Goal: Information Seeking & Learning: Learn about a topic

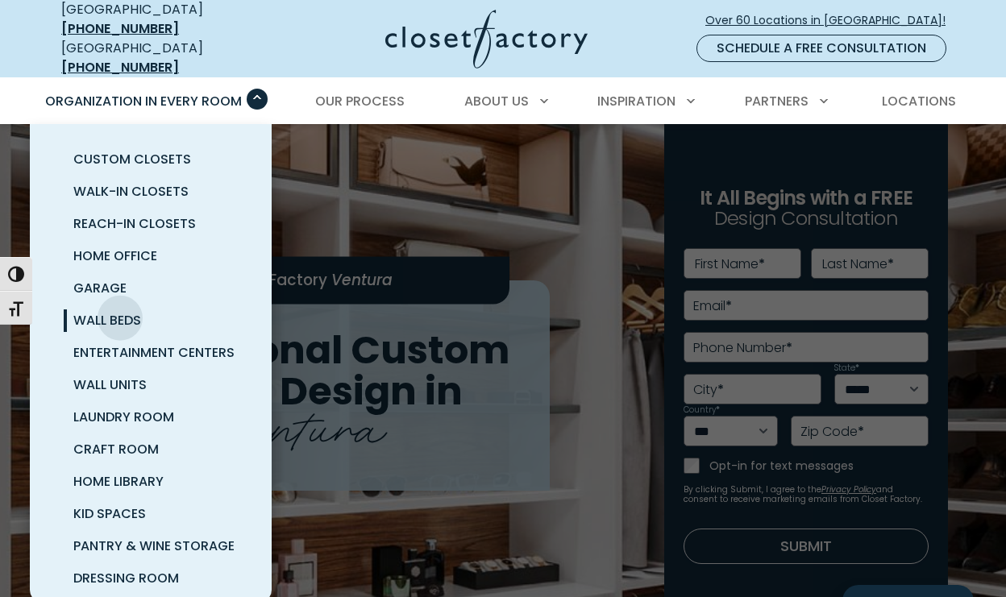
click at [120, 311] on span "Wall Beds" at bounding box center [107, 320] width 68 height 19
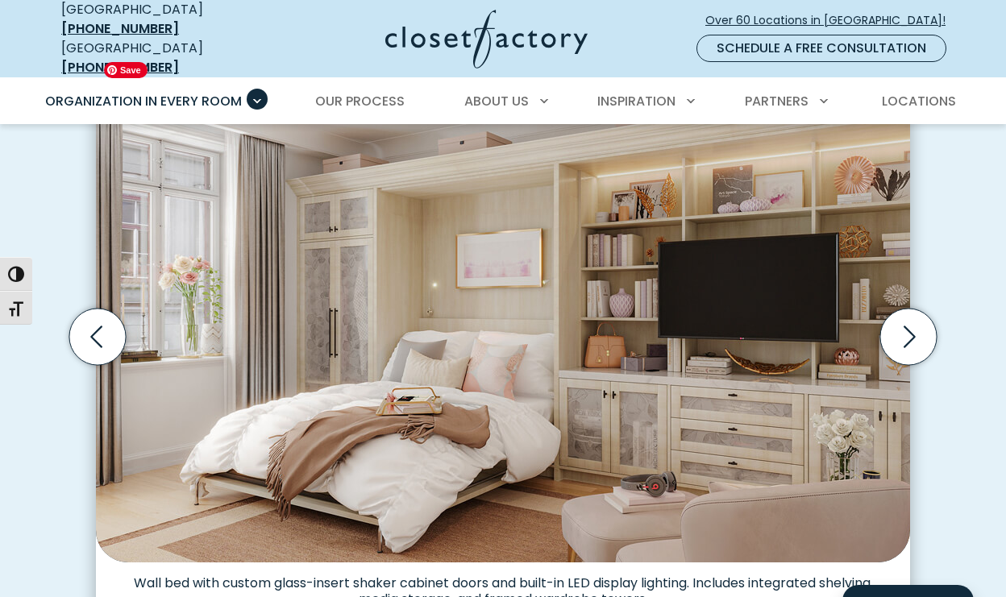
scroll to position [494, 0]
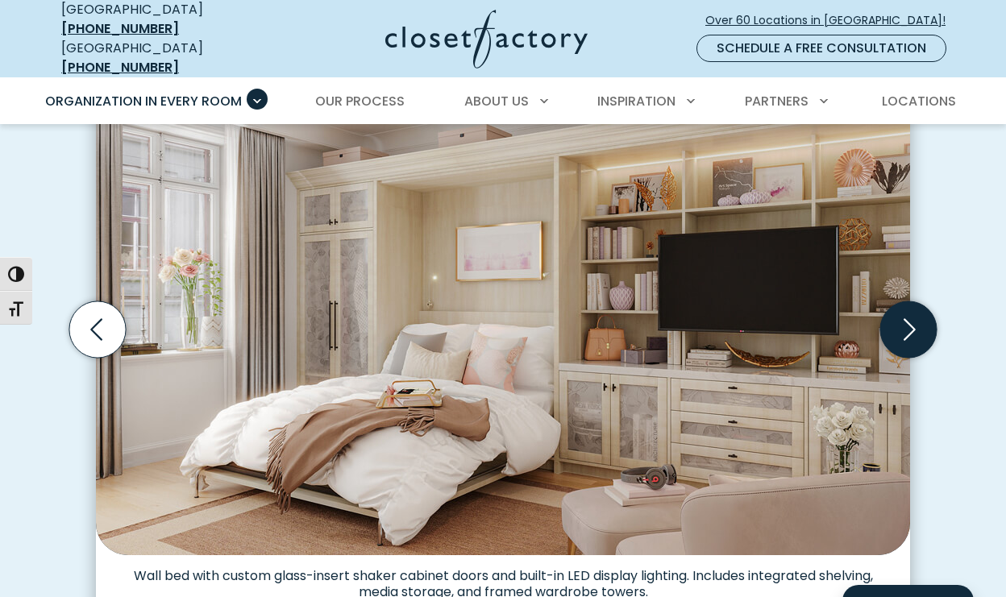
click at [911, 319] on icon "Next slide" at bounding box center [909, 329] width 12 height 22
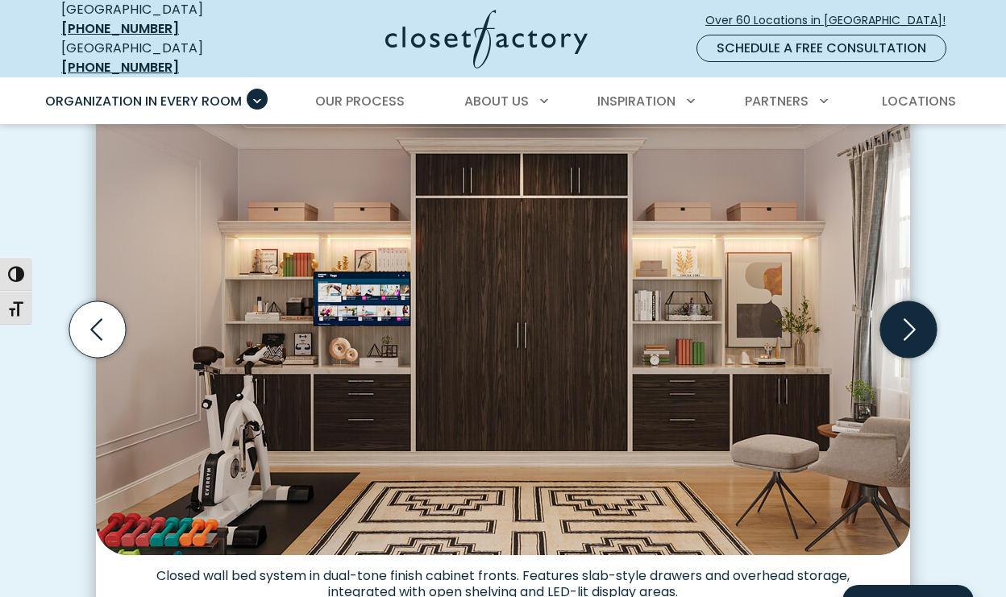
click at [911, 319] on icon "Next slide" at bounding box center [909, 329] width 12 height 22
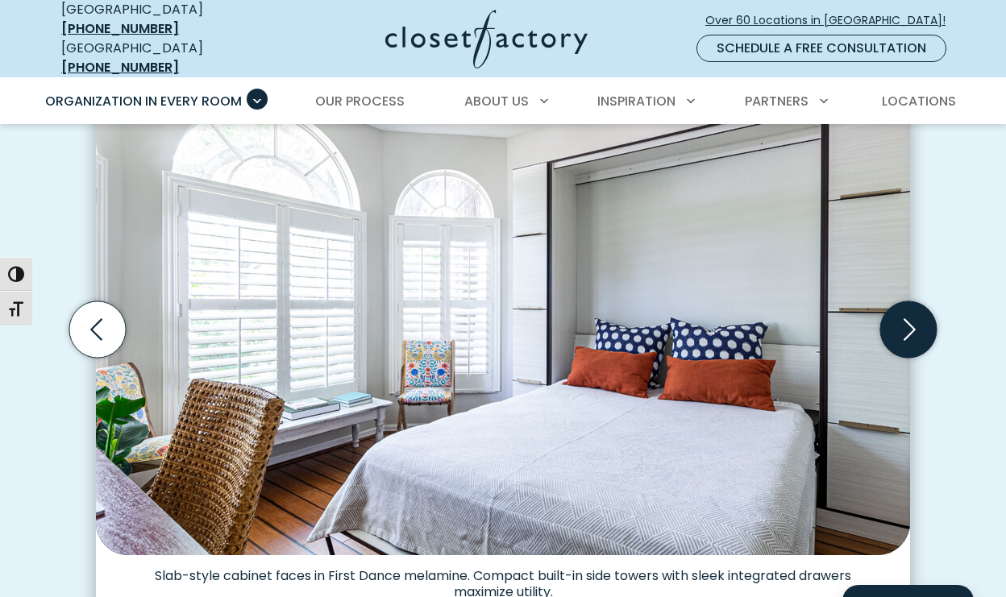
click at [911, 319] on icon "Next slide" at bounding box center [909, 329] width 12 height 22
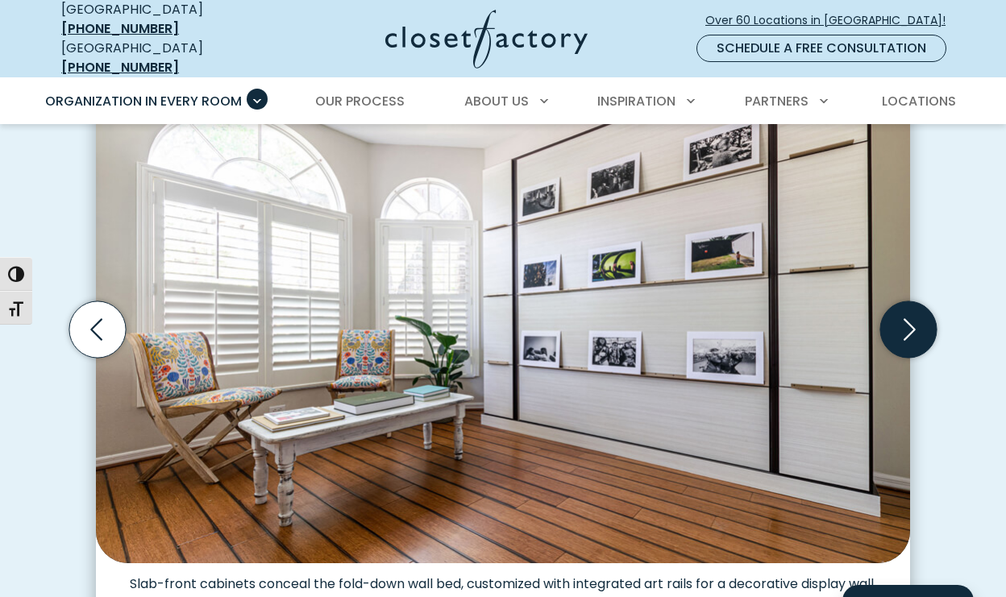
click at [911, 319] on icon "Next slide" at bounding box center [909, 329] width 12 height 22
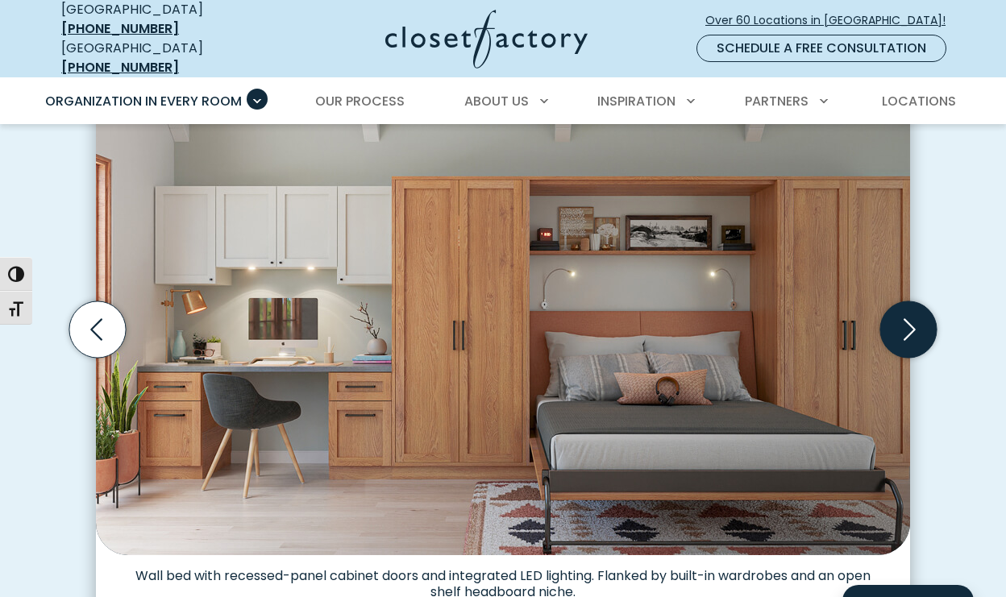
click at [911, 319] on icon "Next slide" at bounding box center [909, 329] width 12 height 22
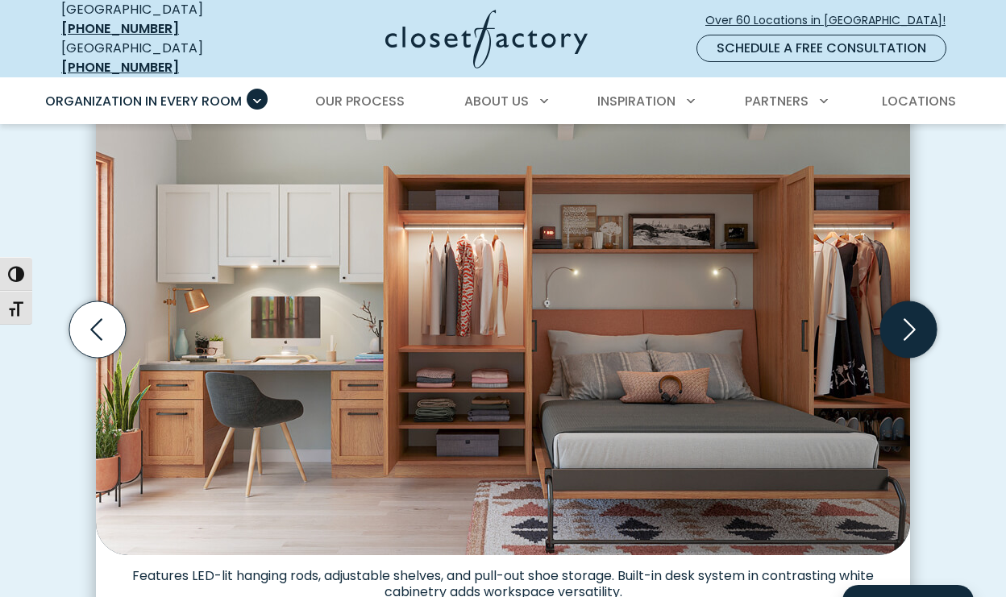
click at [911, 319] on icon "Next slide" at bounding box center [909, 329] width 12 height 22
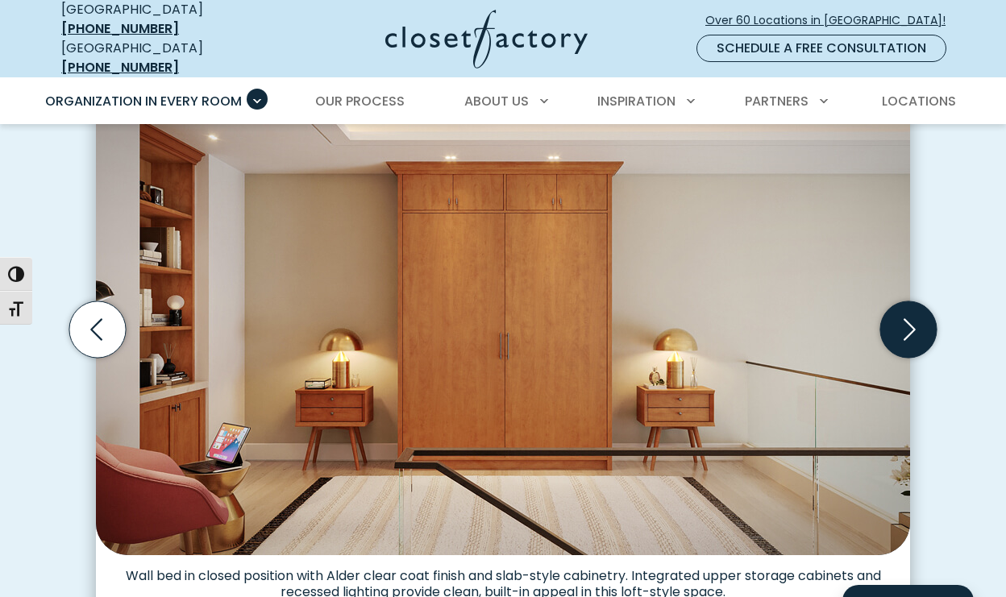
click at [911, 319] on icon "Next slide" at bounding box center [909, 329] width 12 height 22
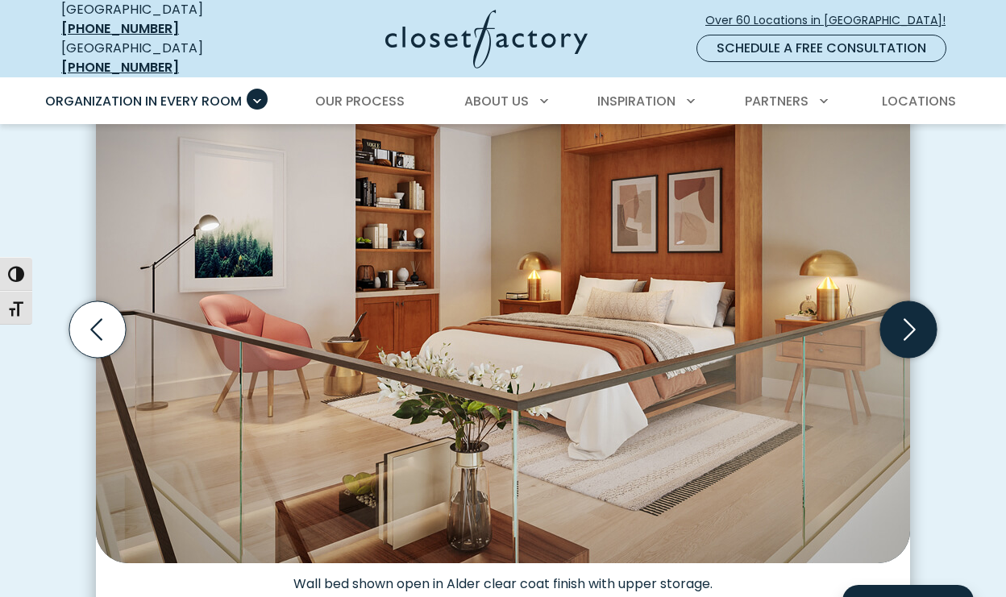
click at [911, 319] on icon "Next slide" at bounding box center [909, 329] width 12 height 22
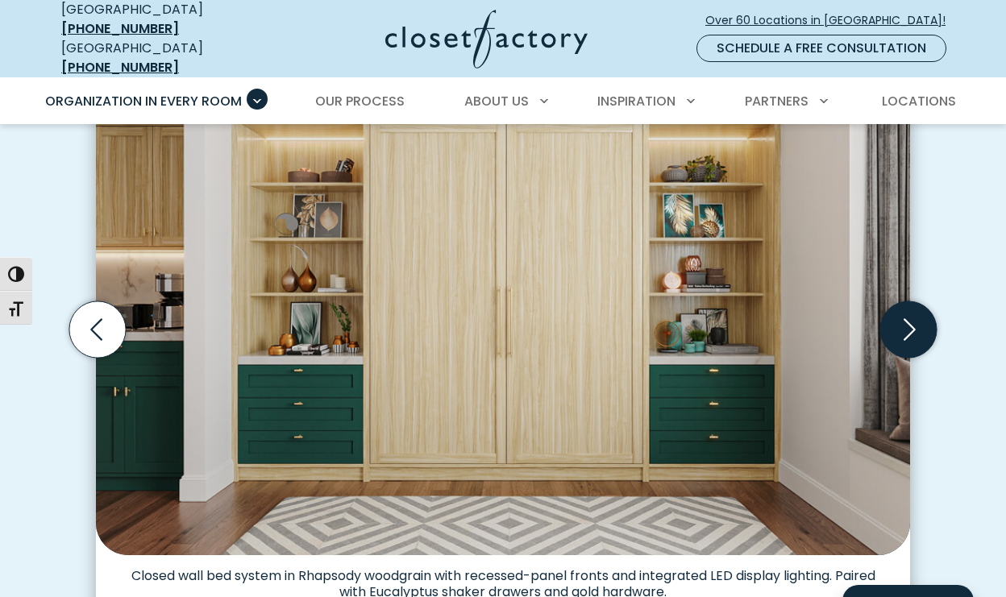
click at [911, 319] on icon "Next slide" at bounding box center [909, 329] width 12 height 22
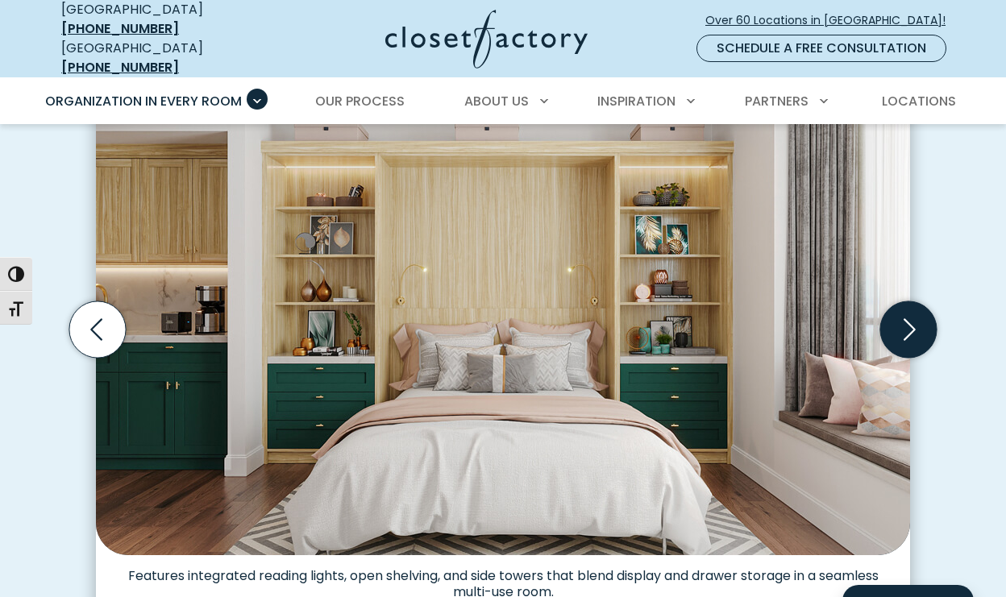
click at [916, 322] on icon "Next slide" at bounding box center [908, 329] width 56 height 56
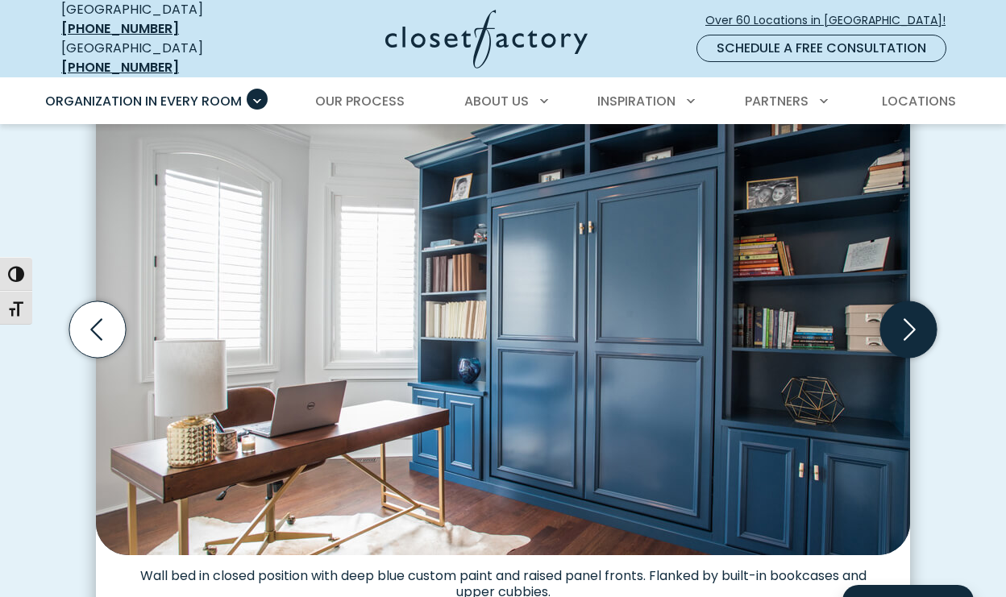
click at [916, 322] on icon "Next slide" at bounding box center [908, 329] width 56 height 56
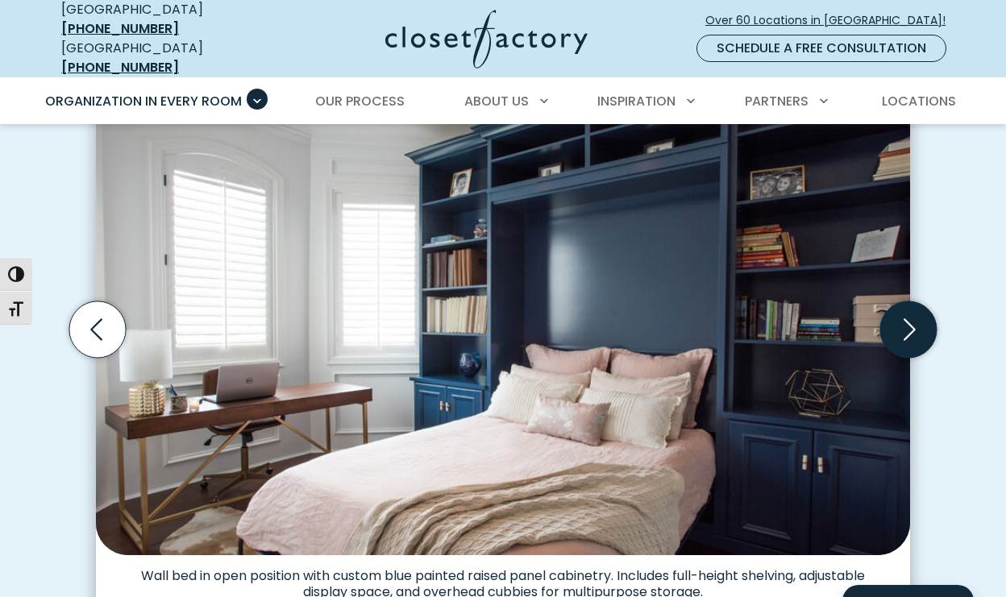
click at [916, 322] on icon "Next slide" at bounding box center [908, 329] width 56 height 56
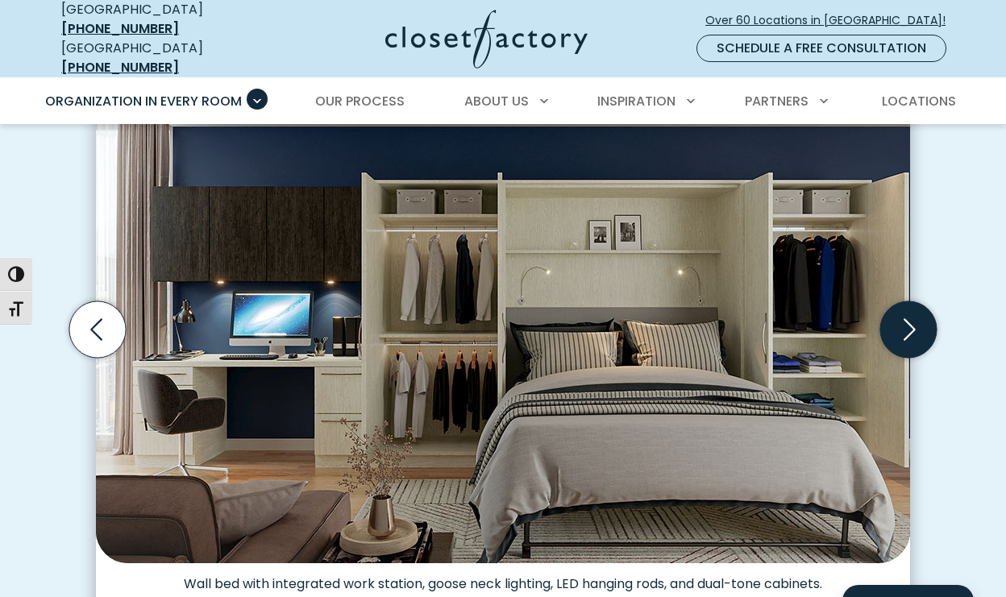
click at [916, 322] on icon "Next slide" at bounding box center [908, 329] width 56 height 56
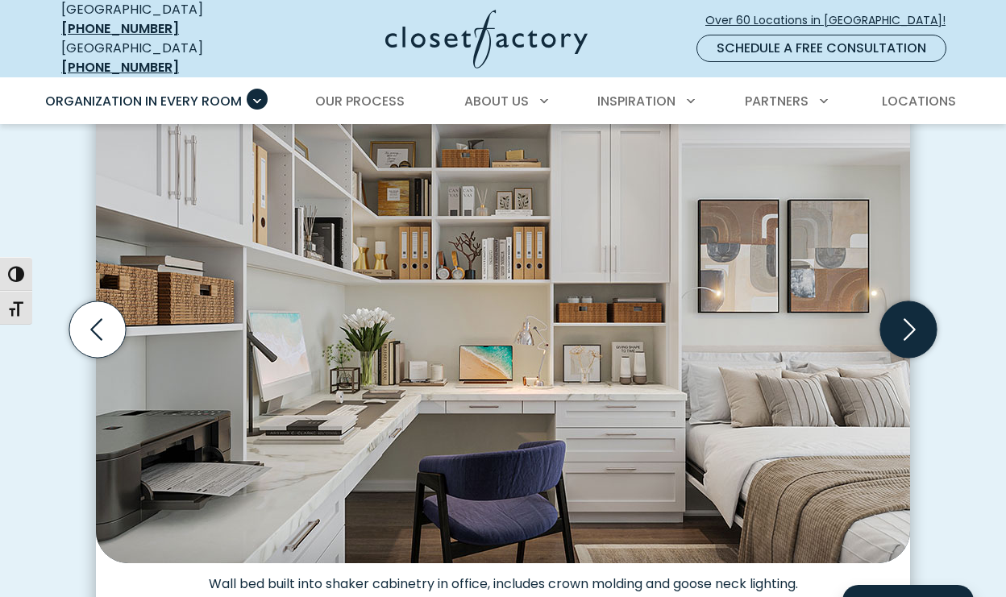
click at [915, 320] on icon "Next slide" at bounding box center [908, 329] width 56 height 56
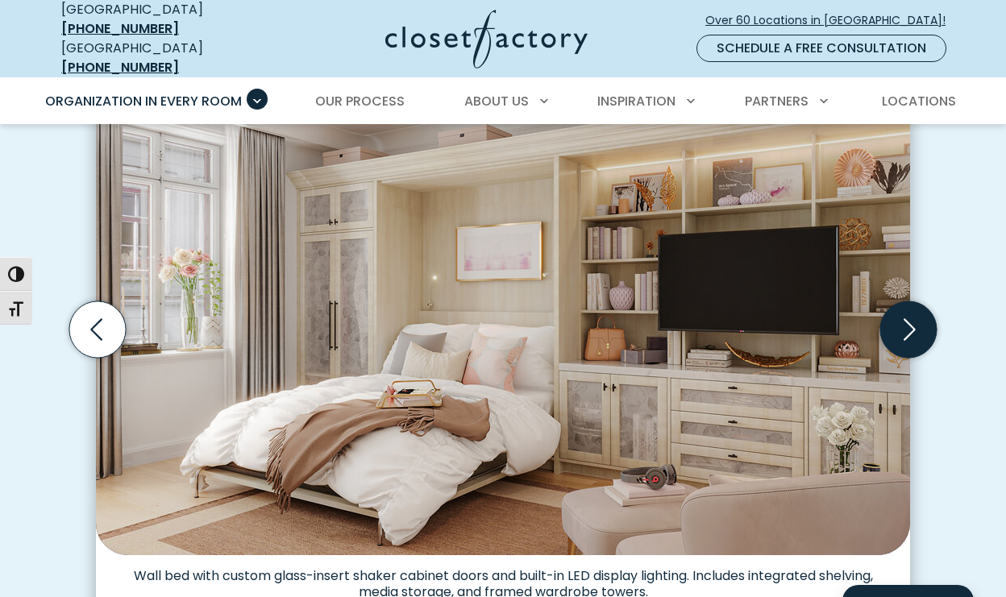
click at [915, 320] on icon "Next slide" at bounding box center [908, 329] width 56 height 56
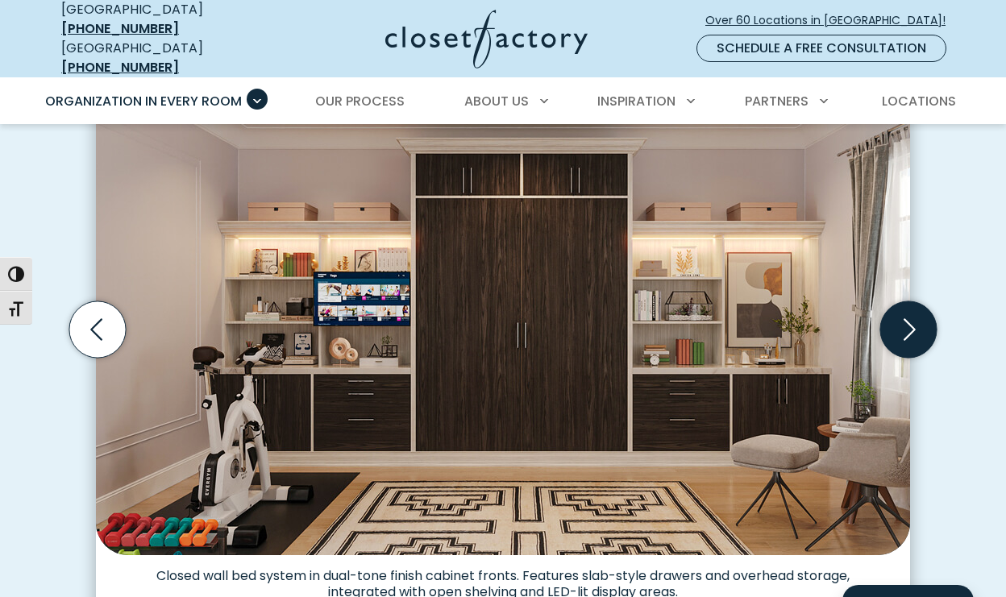
click at [915, 320] on icon "Next slide" at bounding box center [908, 329] width 56 height 56
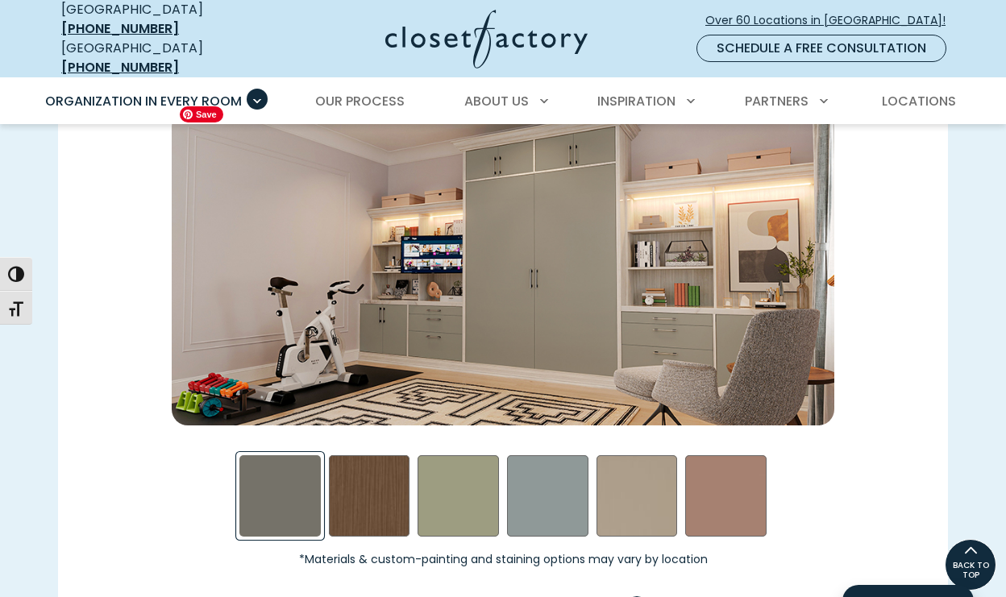
scroll to position [2259, 0]
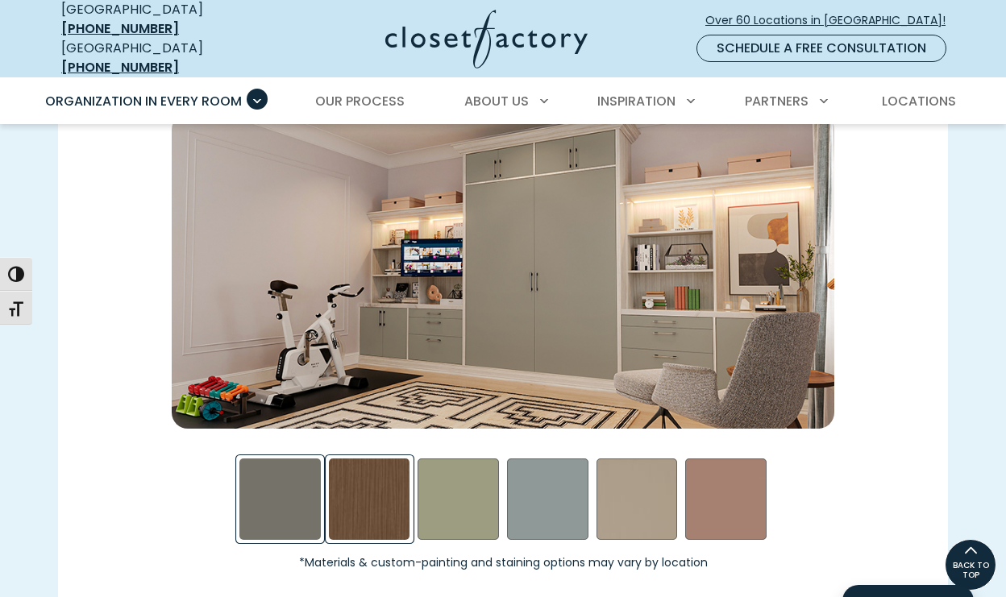
click at [377, 487] on div "Rocky Mountain Swatch" at bounding box center [369, 499] width 81 height 81
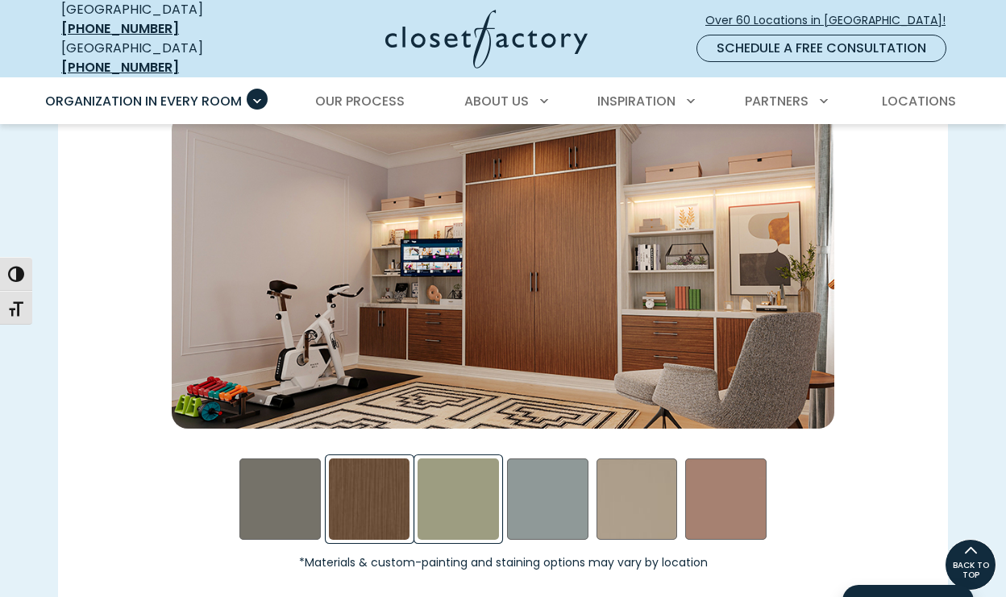
click at [475, 506] on div "Sage Swatch" at bounding box center [457, 499] width 81 height 81
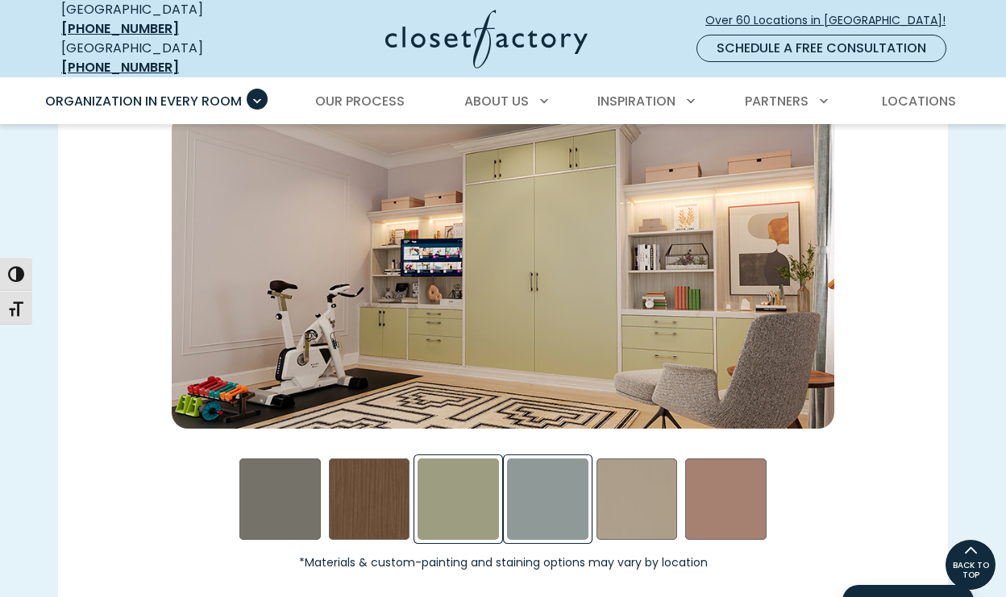
click at [546, 518] on div "Steel Blue Swatch" at bounding box center [547, 499] width 81 height 81
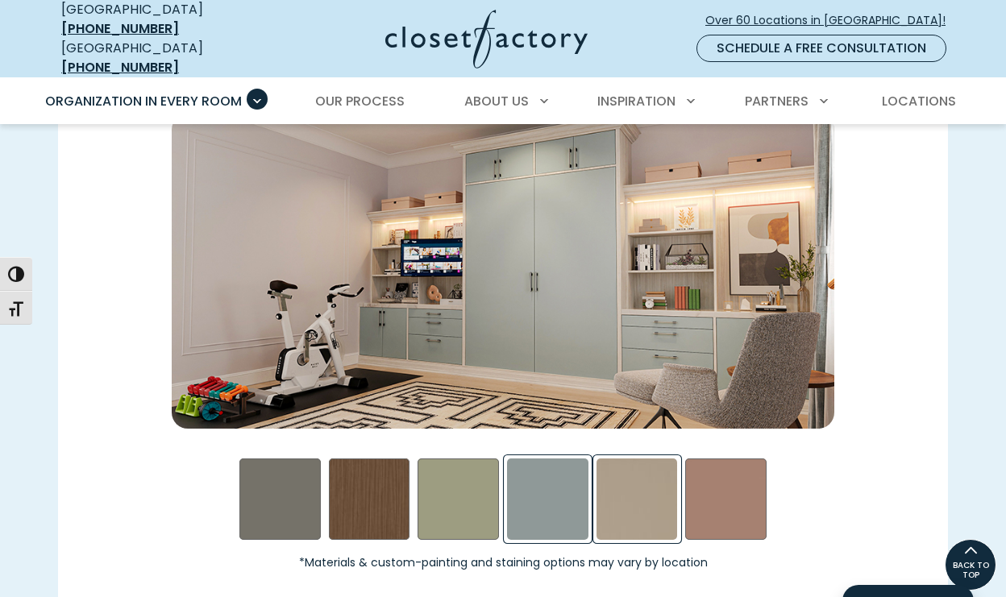
click at [644, 521] on div "Daybreak Swatch" at bounding box center [636, 499] width 81 height 81
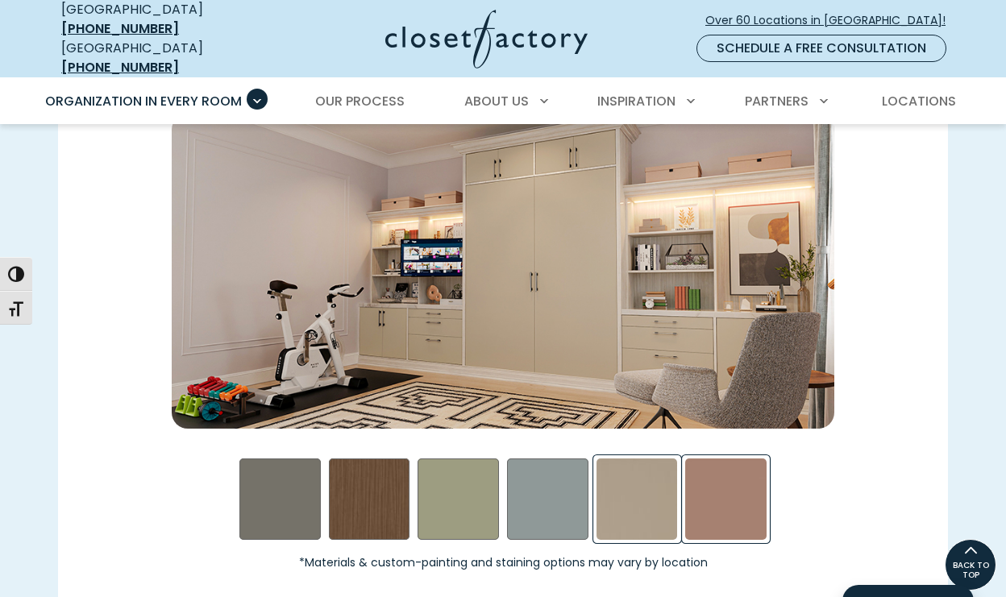
click at [744, 513] on div "Terrarosa Swatch" at bounding box center [725, 499] width 81 height 81
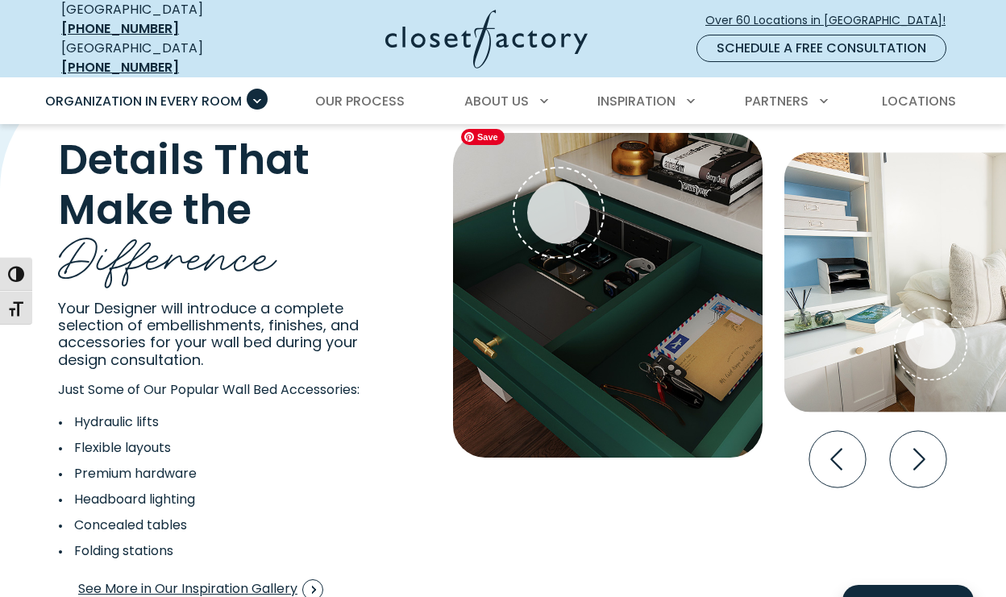
scroll to position [2904, 0]
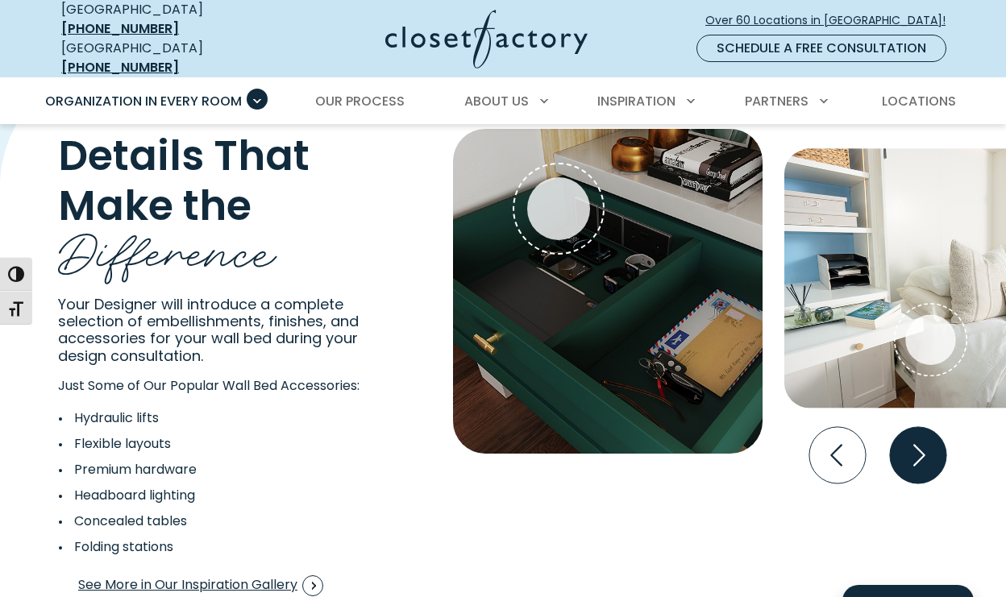
click at [930, 446] on icon "Next slide" at bounding box center [918, 455] width 56 height 56
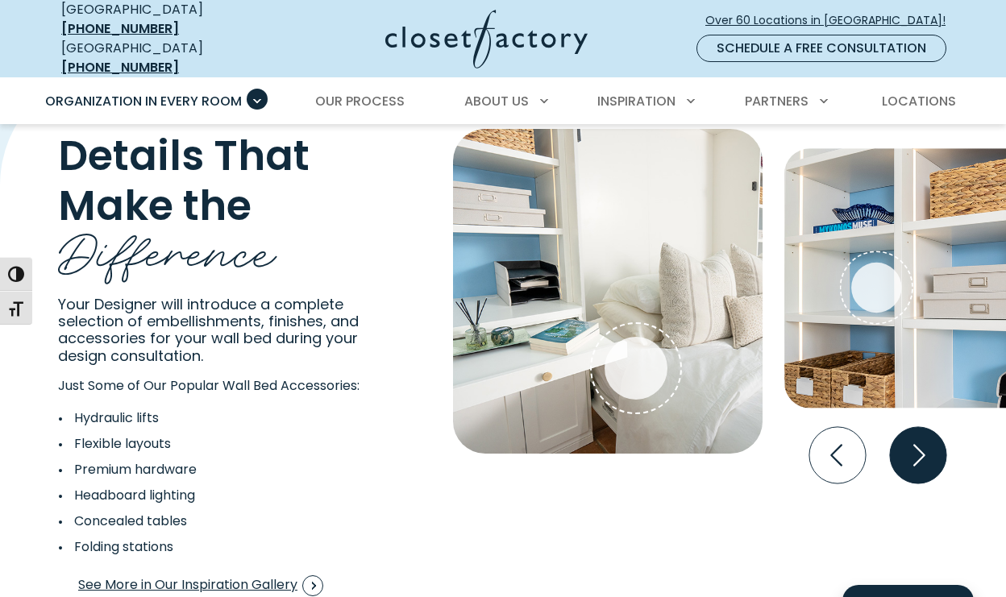
click at [920, 443] on icon "Next slide" at bounding box center [918, 455] width 56 height 56
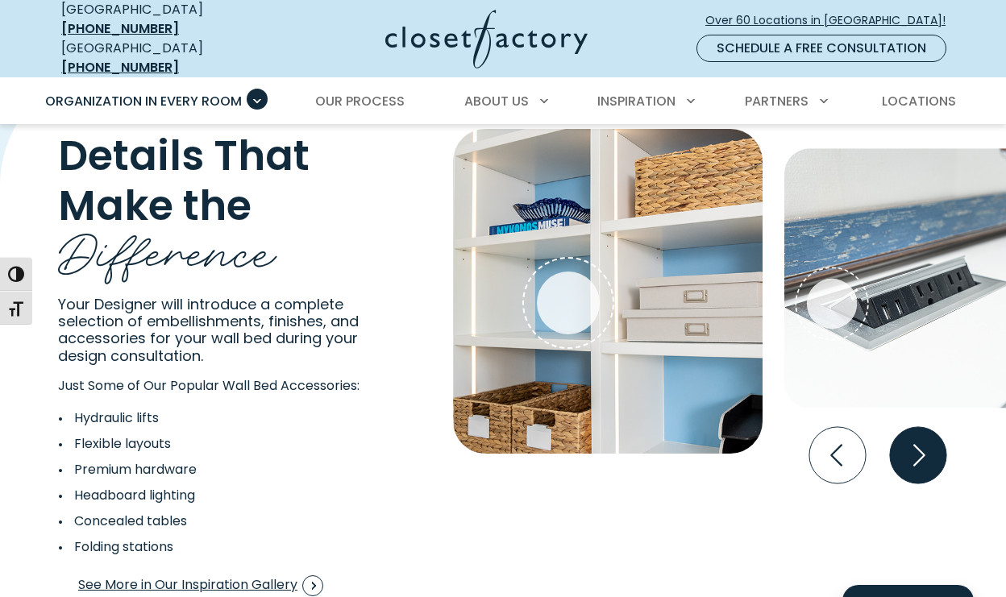
click at [920, 443] on icon "Next slide" at bounding box center [918, 455] width 56 height 56
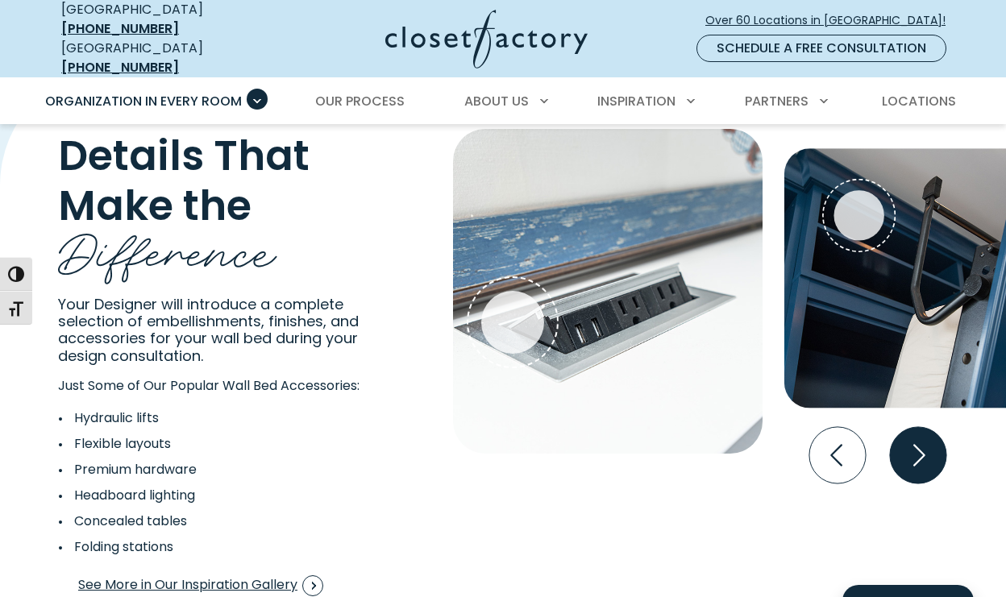
click at [920, 443] on icon "Next slide" at bounding box center [918, 455] width 56 height 56
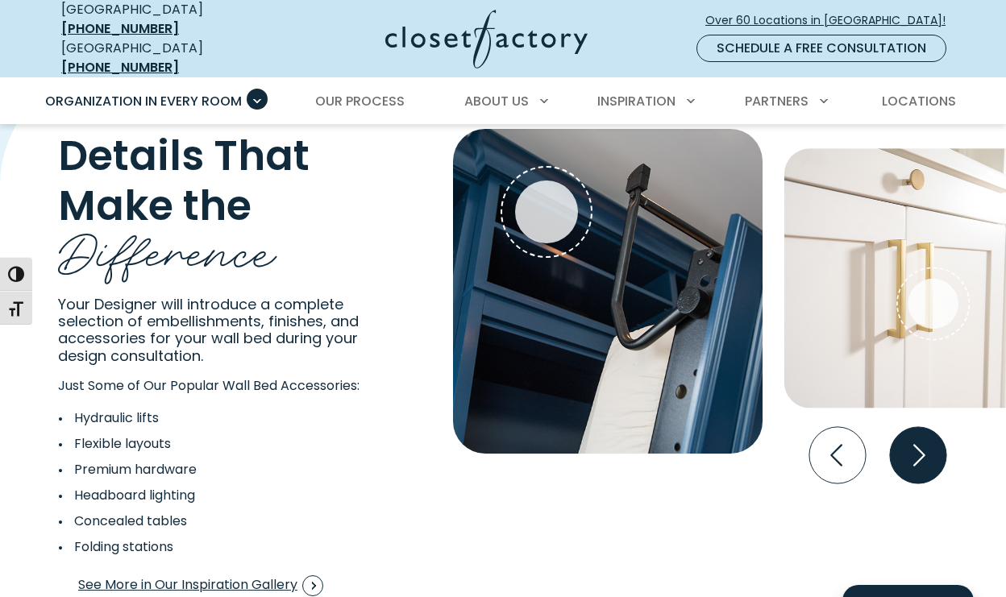
click at [920, 443] on icon "Next slide" at bounding box center [918, 455] width 56 height 56
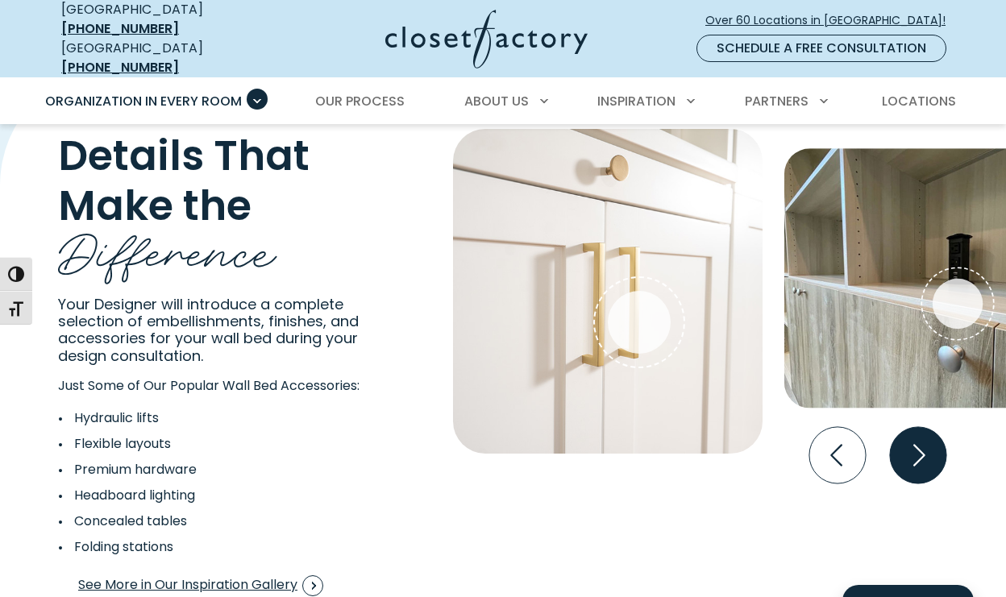
click at [920, 443] on icon "Next slide" at bounding box center [918, 455] width 56 height 56
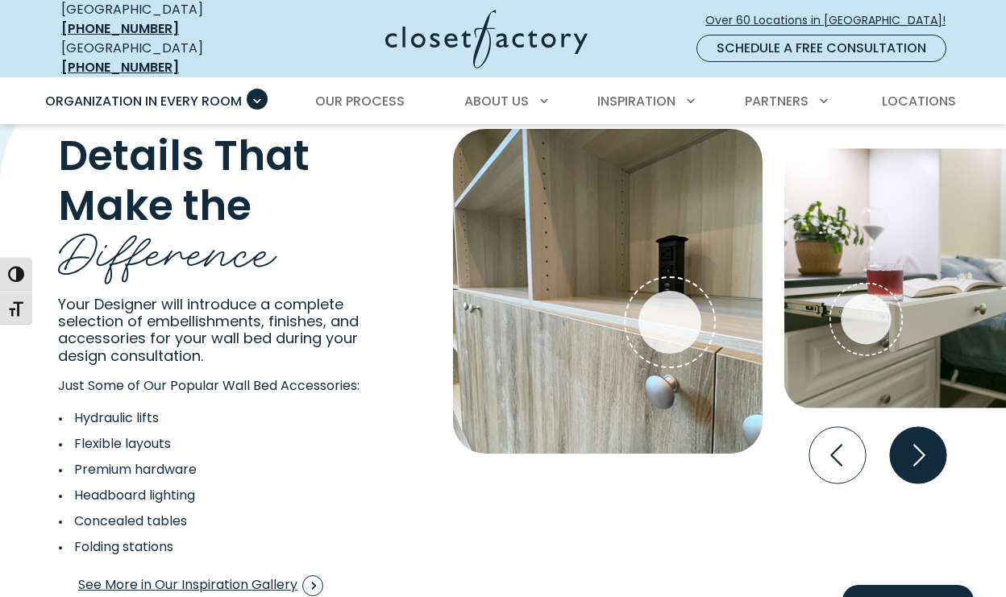
click at [920, 443] on icon "Next slide" at bounding box center [918, 455] width 56 height 56
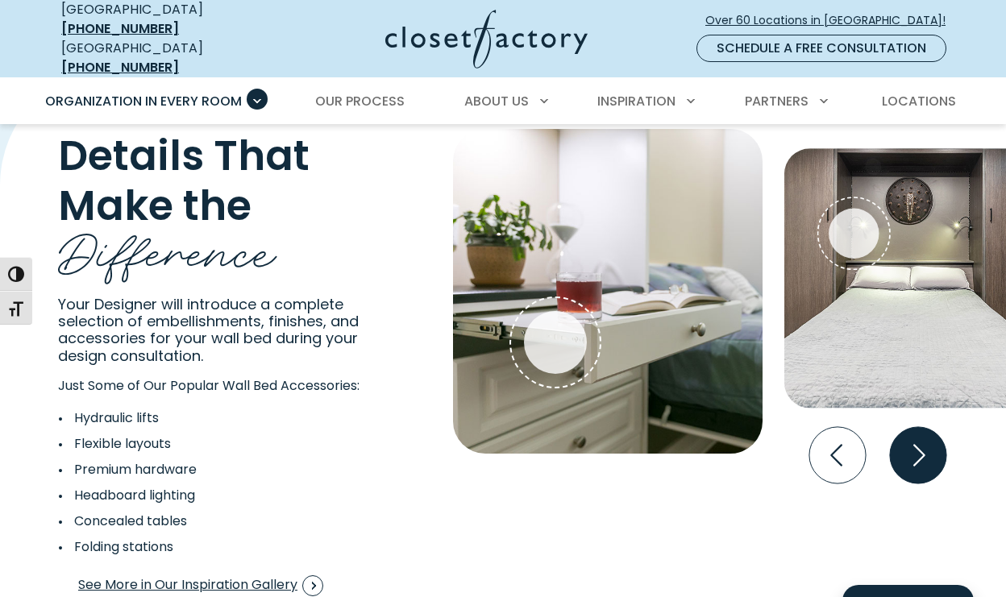
click at [920, 443] on icon "Next slide" at bounding box center [918, 455] width 56 height 56
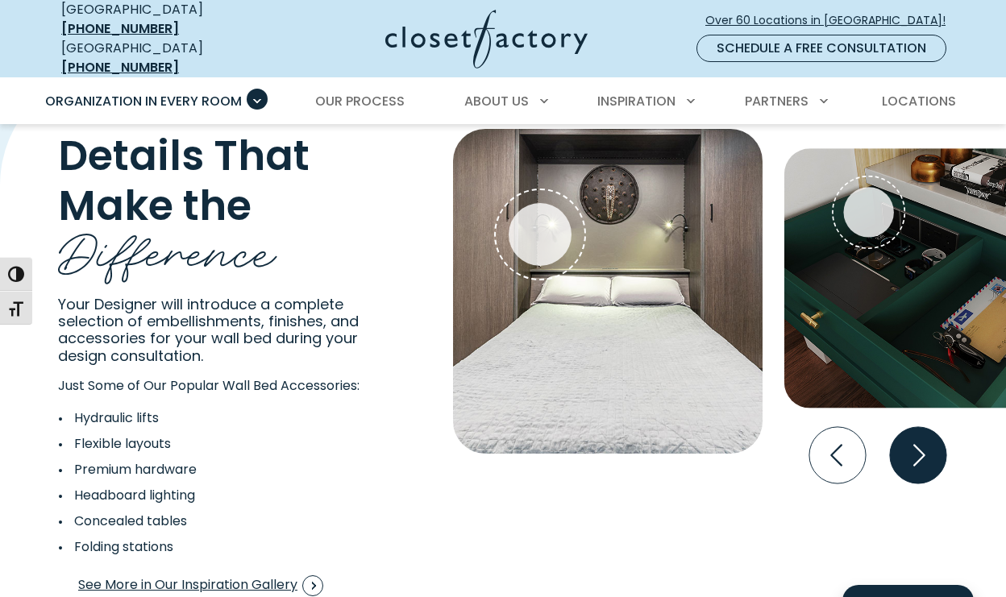
click at [920, 443] on icon "Next slide" at bounding box center [918, 455] width 56 height 56
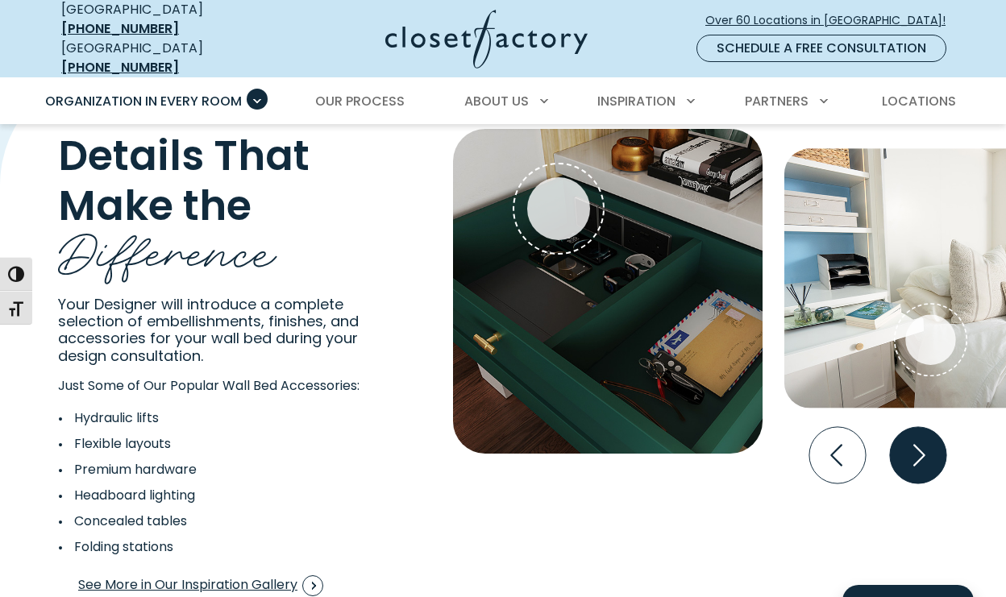
click at [920, 443] on icon "Next slide" at bounding box center [918, 455] width 56 height 56
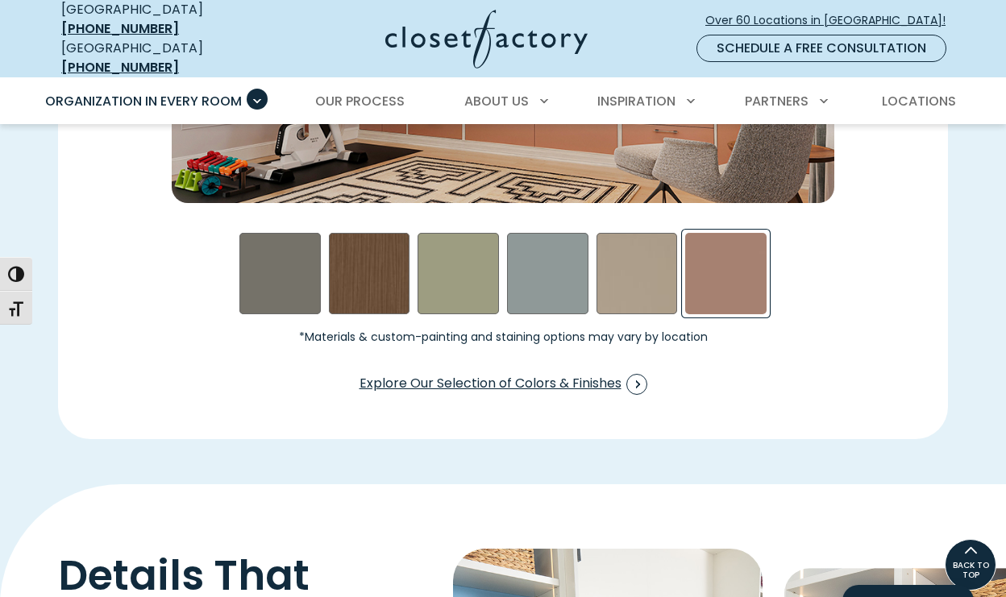
scroll to position [2478, 0]
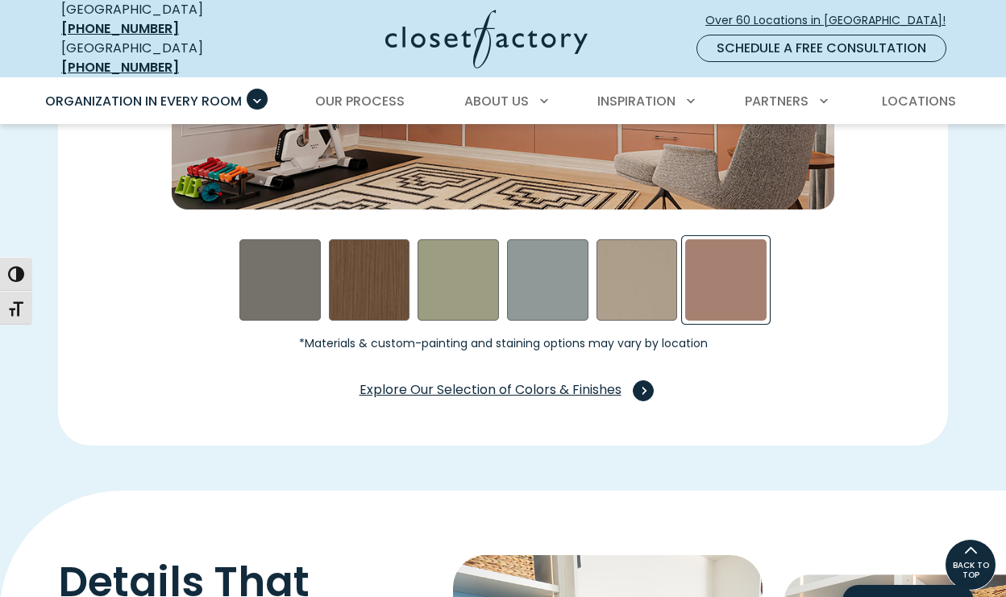
click at [641, 380] on span "Swatch Grid" at bounding box center [643, 390] width 21 height 21
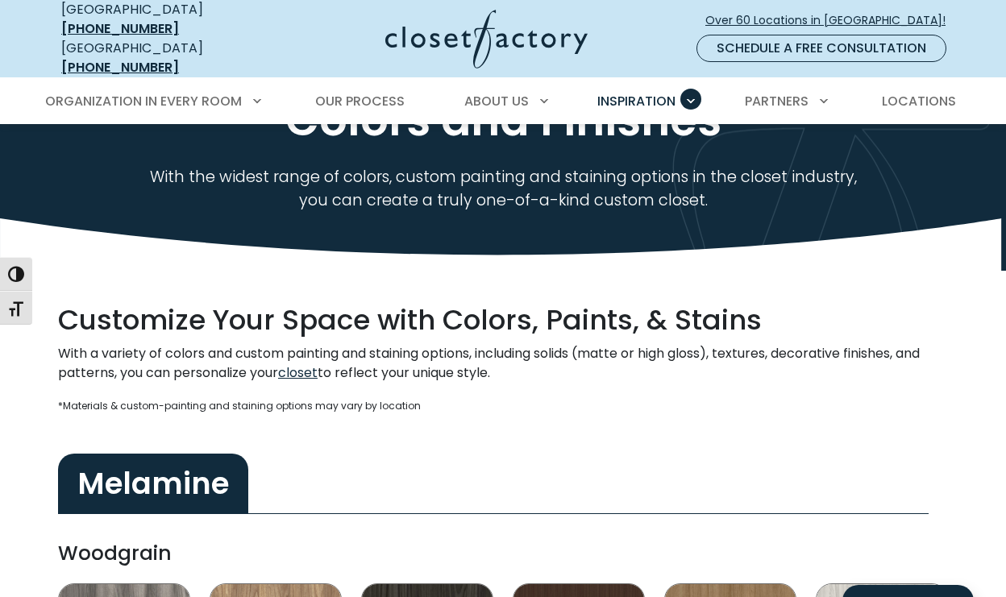
scroll to position [134, 0]
